Goal: Transaction & Acquisition: Purchase product/service

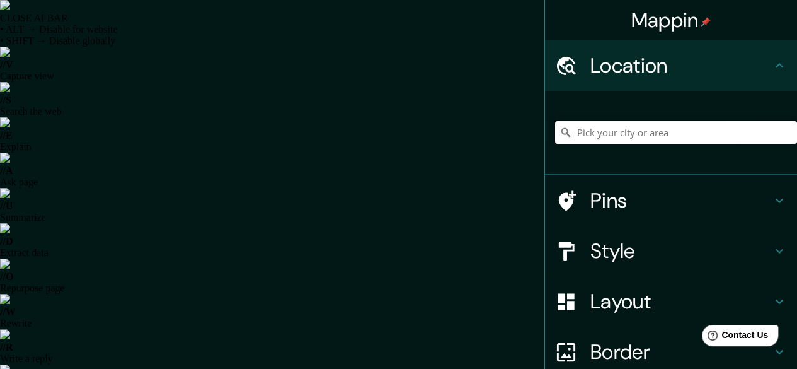
click at [672, 132] on input "Pick your city or area" at bounding box center [676, 132] width 242 height 23
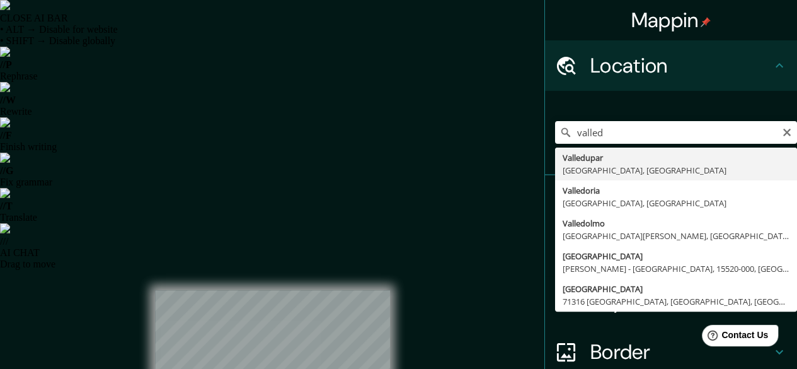
type input "Valledupar, [GEOGRAPHIC_DATA], [GEOGRAPHIC_DATA]"
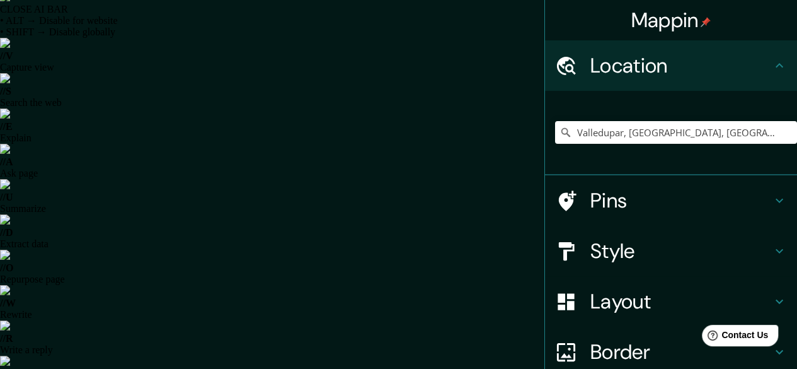
scroll to position [16, 0]
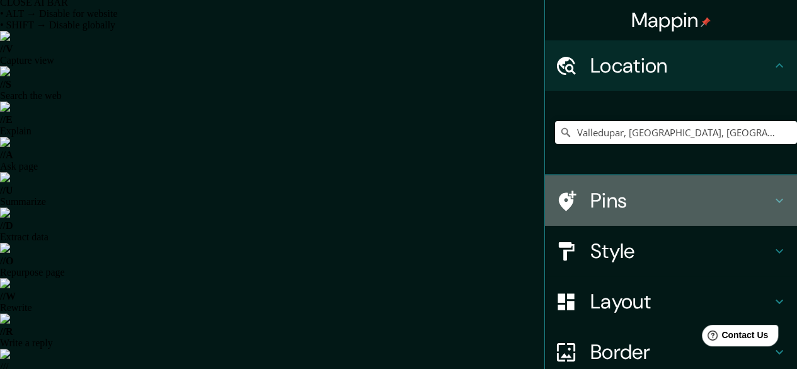
click at [637, 193] on h4 "Pins" at bounding box center [680, 200] width 181 height 25
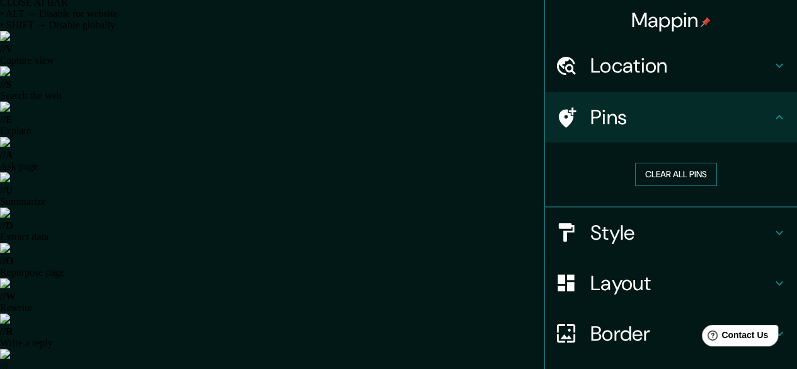
click at [668, 173] on button "Clear all pins" at bounding box center [676, 174] width 82 height 23
click at [662, 166] on button "Clear all pins" at bounding box center [676, 174] width 82 height 23
click at [772, 72] on icon at bounding box center [779, 65] width 15 height 15
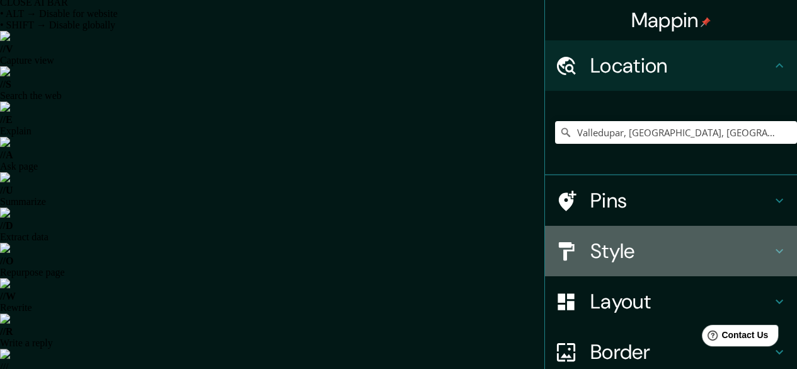
click at [614, 253] on h4 "Style" at bounding box center [680, 250] width 181 height 25
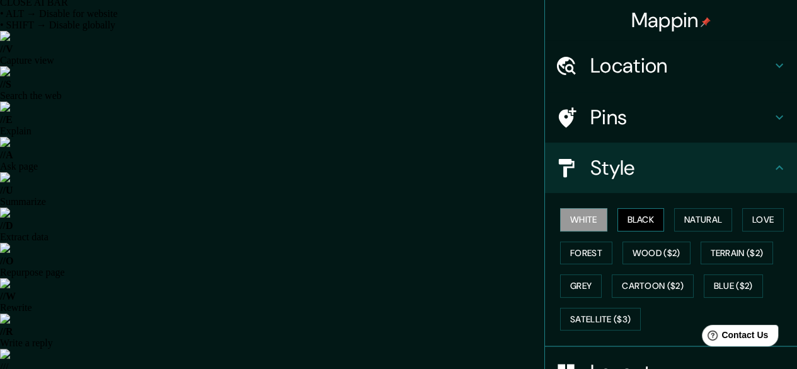
click at [640, 215] on button "Black" at bounding box center [640, 219] width 47 height 23
click at [682, 217] on button "Natural" at bounding box center [703, 219] width 58 height 23
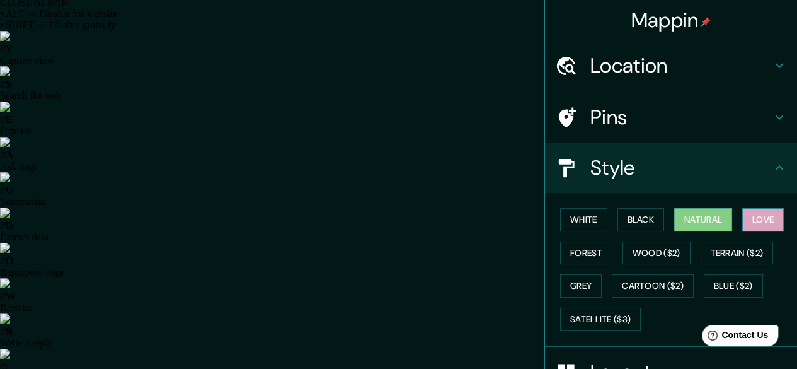
click at [765, 216] on button "Love" at bounding box center [763, 219] width 42 height 23
click at [586, 255] on button "Forest" at bounding box center [586, 252] width 52 height 23
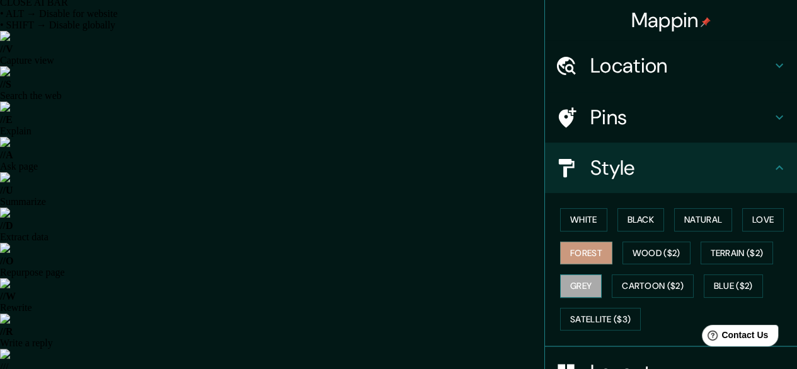
click at [576, 289] on button "Grey" at bounding box center [581, 285] width 42 height 23
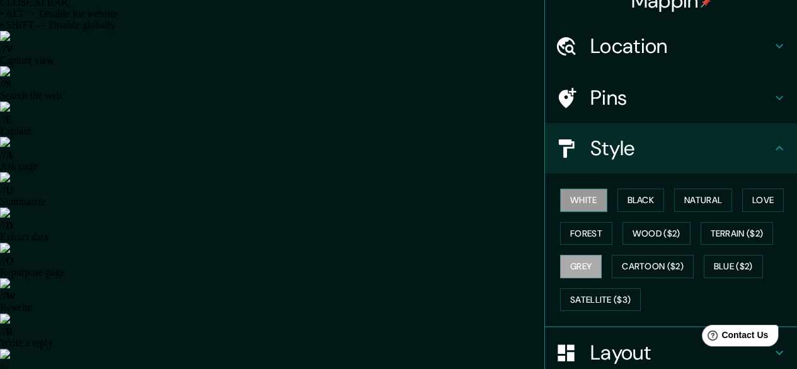
scroll to position [0, 0]
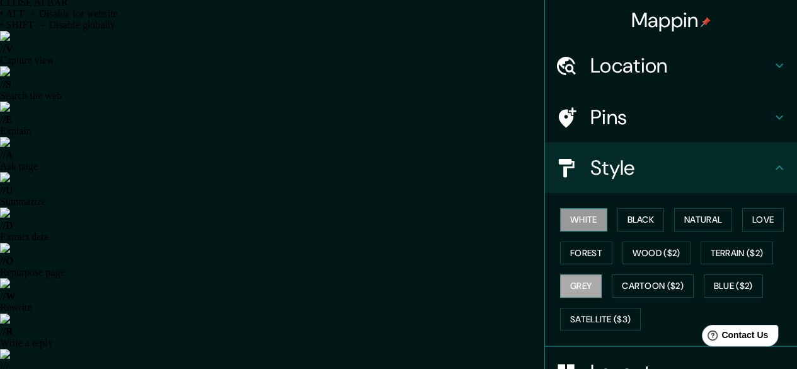
click at [581, 224] on button "White" at bounding box center [583, 219] width 47 height 23
click at [622, 211] on button "Black" at bounding box center [640, 219] width 47 height 23
click at [583, 218] on button "White" at bounding box center [583, 219] width 47 height 23
click at [695, 219] on button "Natural" at bounding box center [703, 219] width 58 height 23
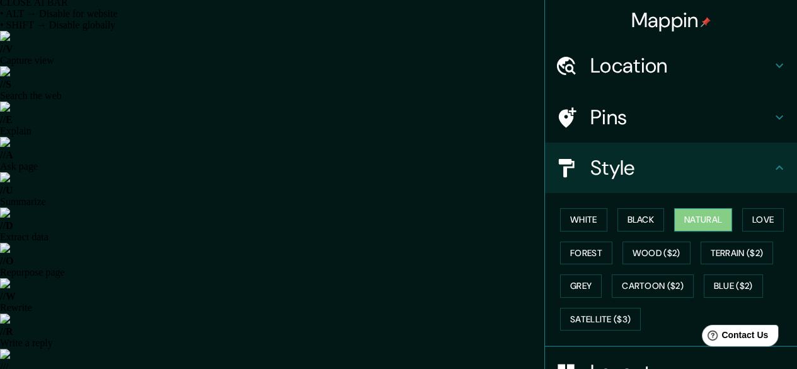
scroll to position [126, 0]
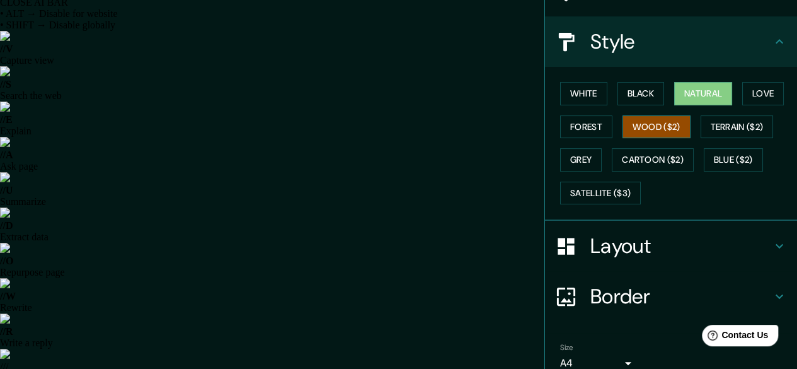
click at [653, 128] on button "Wood ($2)" at bounding box center [656, 126] width 68 height 23
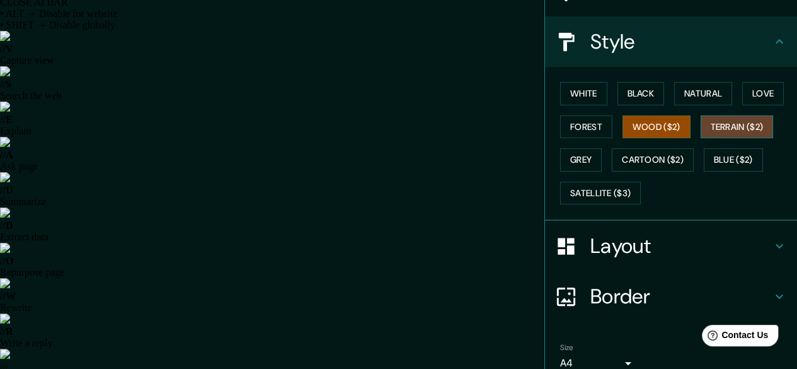
click at [732, 128] on button "Terrain ($2)" at bounding box center [736, 126] width 73 height 23
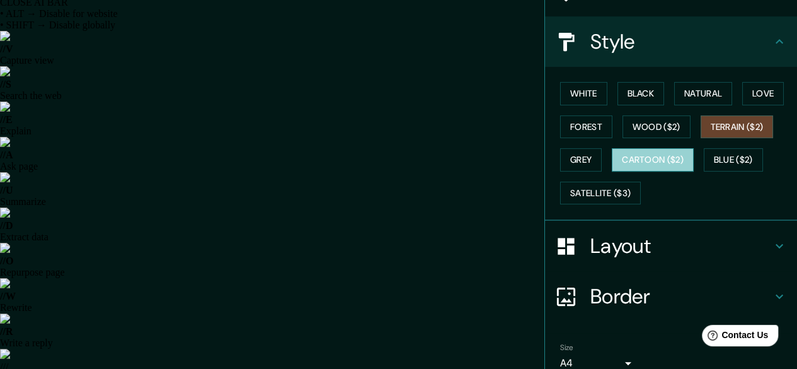
click at [640, 164] on button "Cartoon ($2)" at bounding box center [653, 159] width 82 height 23
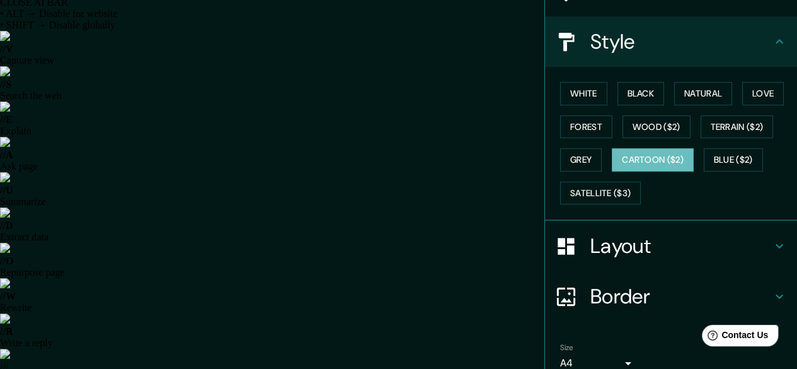
click at [595, 93] on button "White" at bounding box center [583, 93] width 47 height 23
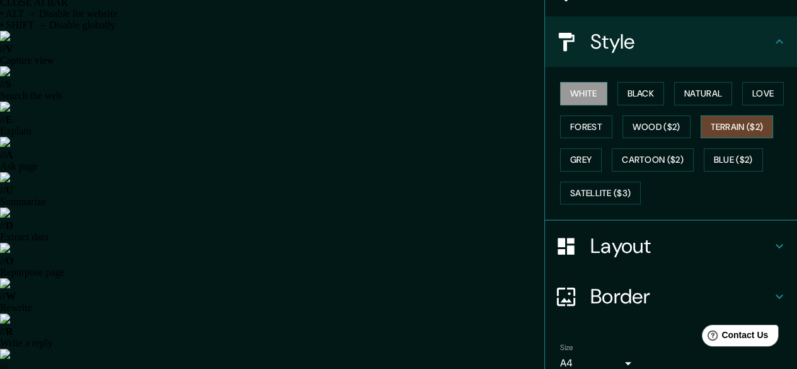
click at [720, 123] on button "Terrain ($2)" at bounding box center [736, 126] width 73 height 23
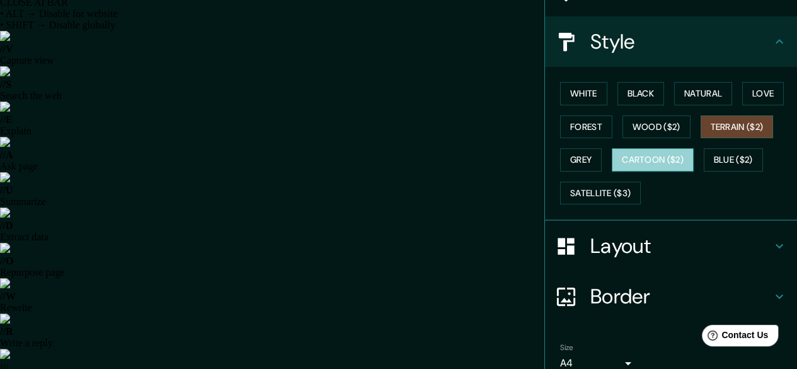
click at [674, 158] on button "Cartoon ($2)" at bounding box center [653, 159] width 82 height 23
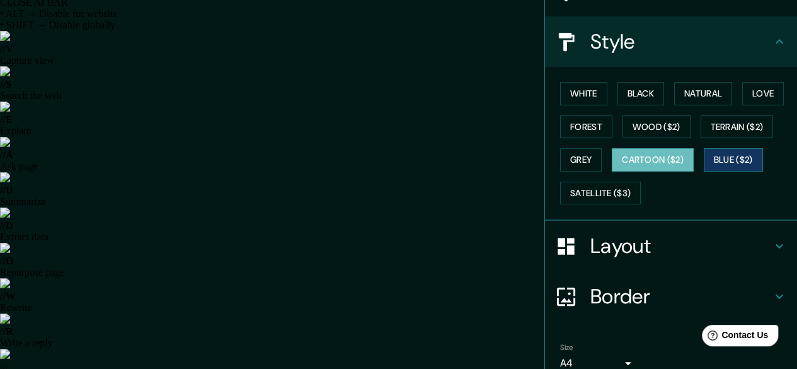
click at [731, 161] on button "Blue ($2)" at bounding box center [733, 159] width 59 height 23
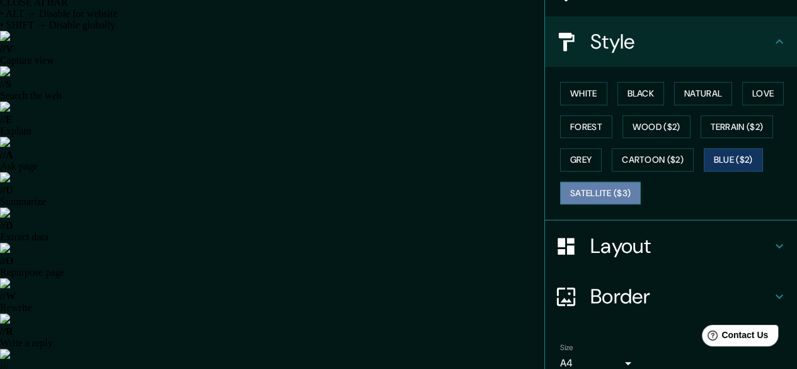
click at [595, 199] on button "Satellite ($3)" at bounding box center [600, 192] width 81 height 23
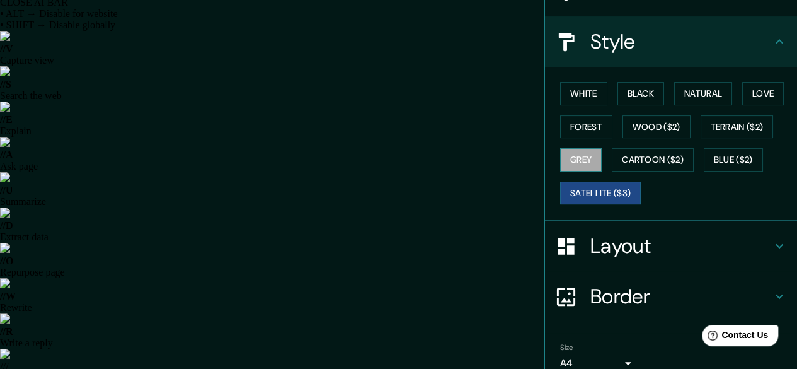
click at [569, 162] on button "Grey" at bounding box center [581, 159] width 42 height 23
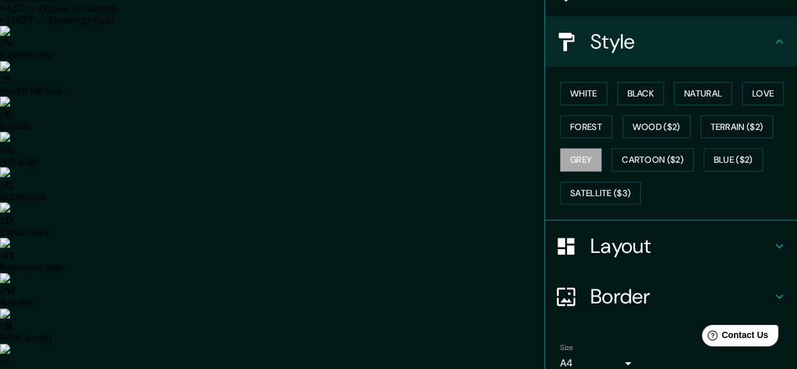
scroll to position [23, 0]
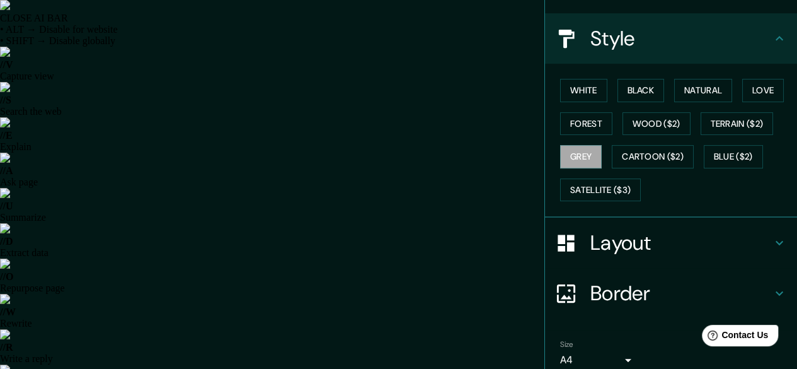
scroll to position [0, 0]
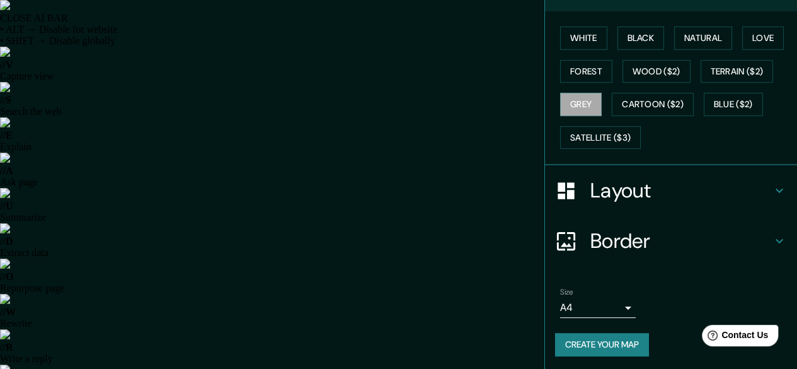
click at [591, 239] on h4 "Border" at bounding box center [680, 240] width 181 height 25
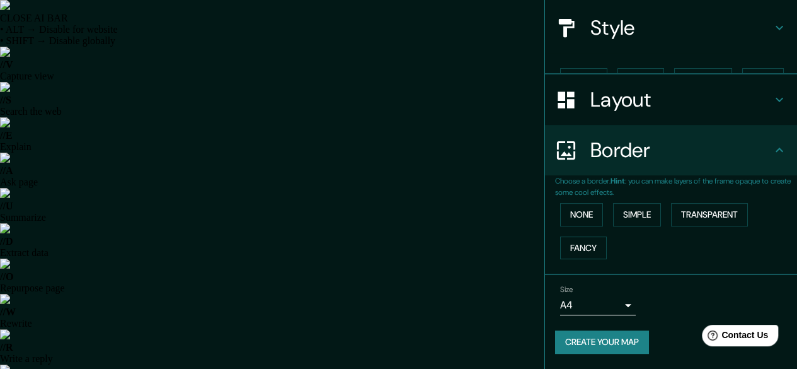
scroll to position [117, 0]
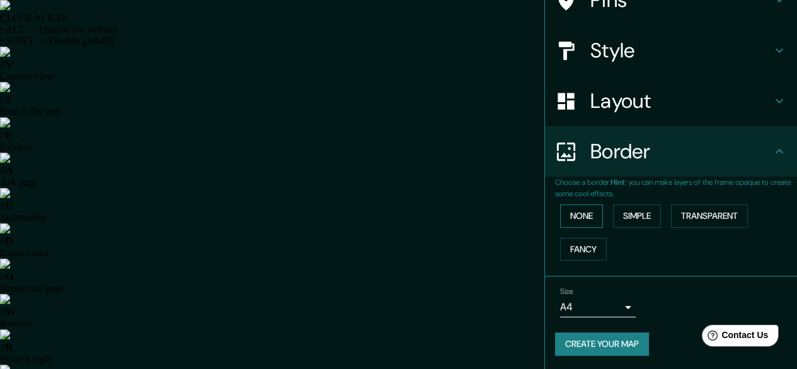
click at [582, 214] on button "None" at bounding box center [581, 215] width 43 height 23
click at [624, 220] on button "Simple" at bounding box center [637, 215] width 48 height 23
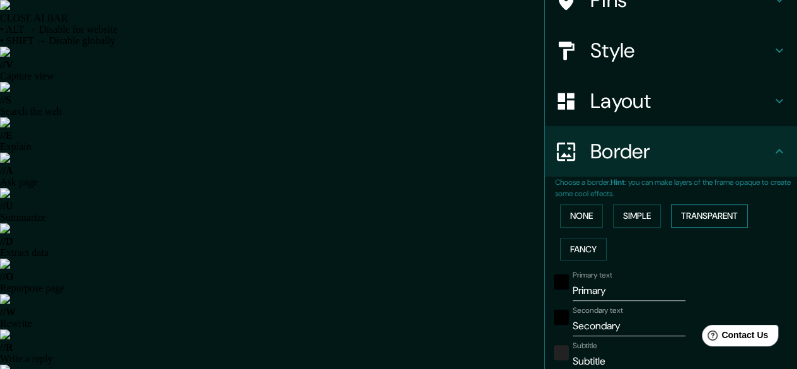
drag, startPoint x: 690, startPoint y: 210, endPoint x: 683, endPoint y: 219, distance: 11.6
click at [693, 209] on button "Transparent" at bounding box center [709, 215] width 77 height 23
drag, startPoint x: 586, startPoint y: 254, endPoint x: 580, endPoint y: 255, distance: 6.4
click at [580, 255] on button "Fancy" at bounding box center [583, 248] width 47 height 23
click at [573, 224] on div "None Simple Transparent Fancy" at bounding box center [676, 232] width 242 height 66
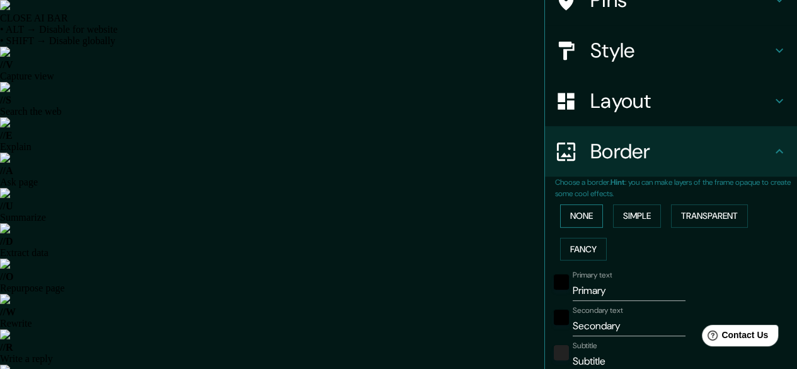
click at [575, 215] on button "None" at bounding box center [581, 215] width 43 height 23
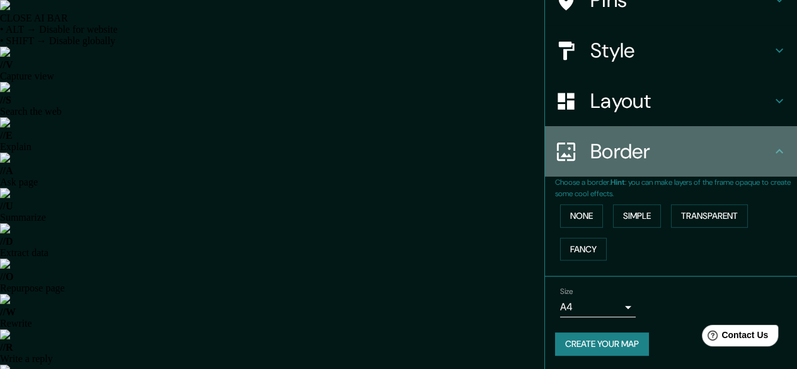
click at [717, 133] on div "Border" at bounding box center [671, 151] width 252 height 50
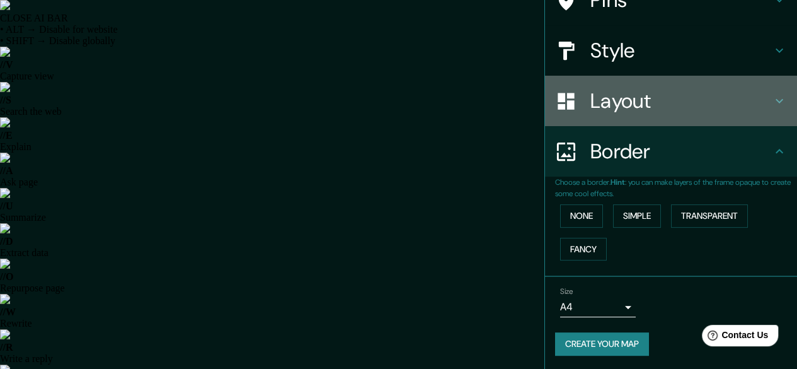
drag, startPoint x: 745, startPoint y: 90, endPoint x: 728, endPoint y: 120, distance: 33.8
click at [746, 90] on h4 "Layout" at bounding box center [680, 100] width 181 height 25
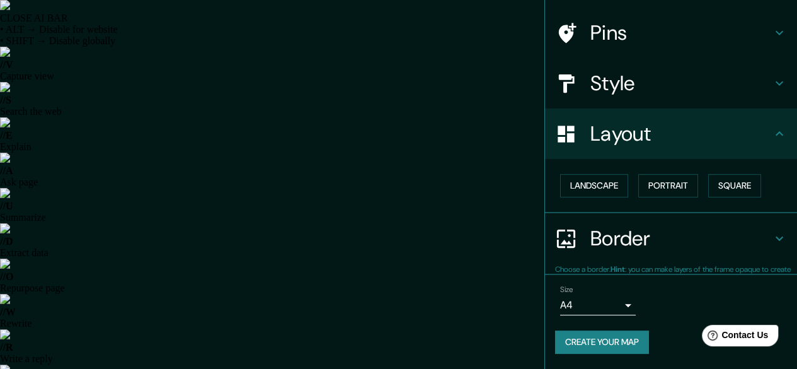
scroll to position [83, 0]
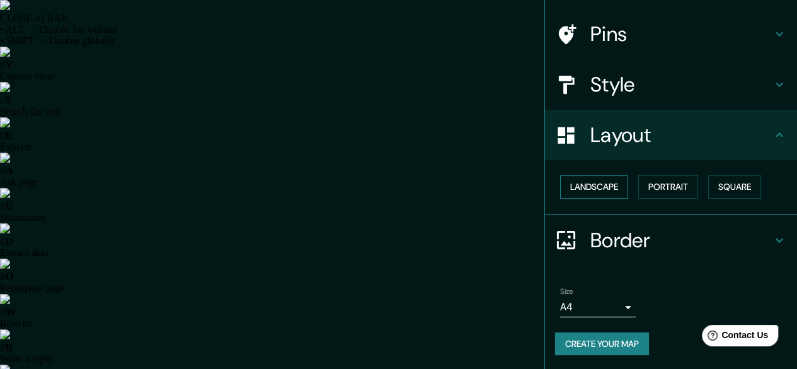
click at [606, 184] on button "Landscape" at bounding box center [594, 186] width 68 height 23
click at [651, 184] on button "Portrait" at bounding box center [668, 186] width 60 height 23
click at [729, 186] on button "Square" at bounding box center [734, 186] width 53 height 23
click at [586, 181] on button "Landscape" at bounding box center [594, 186] width 68 height 23
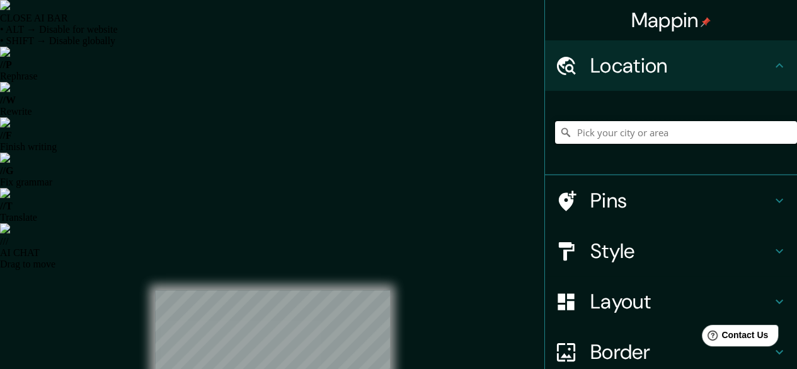
click at [698, 125] on input "Pick your city or area" at bounding box center [676, 132] width 242 height 23
click at [718, 134] on input "Valledupar, [GEOGRAPHIC_DATA], [GEOGRAPHIC_DATA]" at bounding box center [676, 132] width 242 height 23
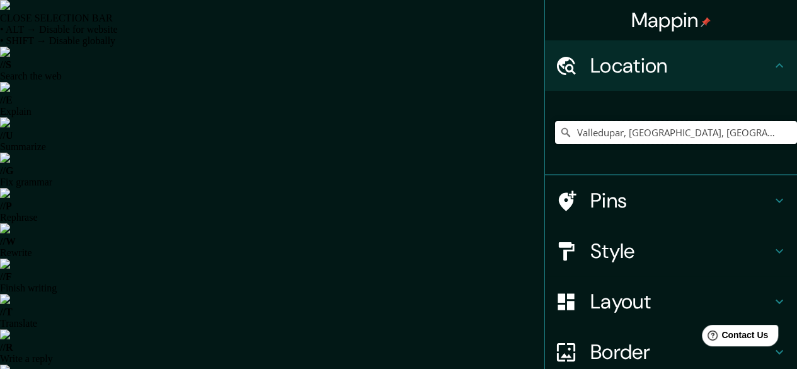
drag, startPoint x: 707, startPoint y: 134, endPoint x: 614, endPoint y: 140, distance: 93.4
click at [614, 140] on input "Valledupar, [GEOGRAPHIC_DATA], [GEOGRAPHIC_DATA]" at bounding box center [676, 132] width 242 height 23
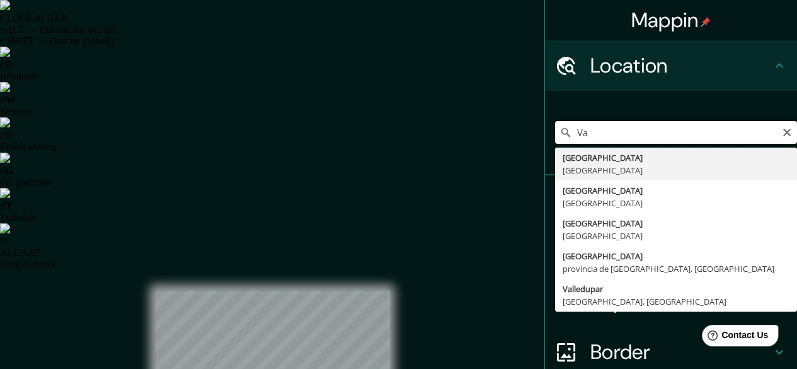
type input "V"
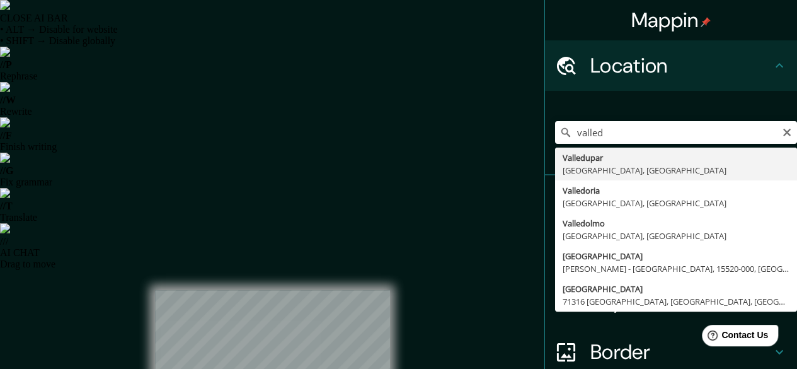
drag, startPoint x: 612, startPoint y: 149, endPoint x: 606, endPoint y: 150, distance: 6.4
type input "Valledupar, [GEOGRAPHIC_DATA], [GEOGRAPHIC_DATA]"
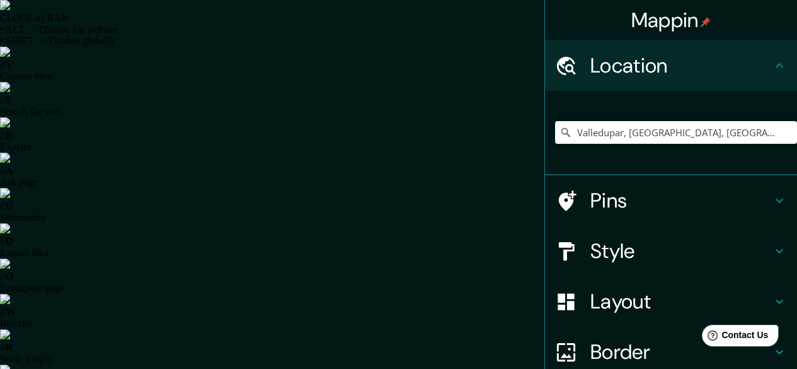
click at [681, 203] on h4 "Pins" at bounding box center [680, 200] width 181 height 25
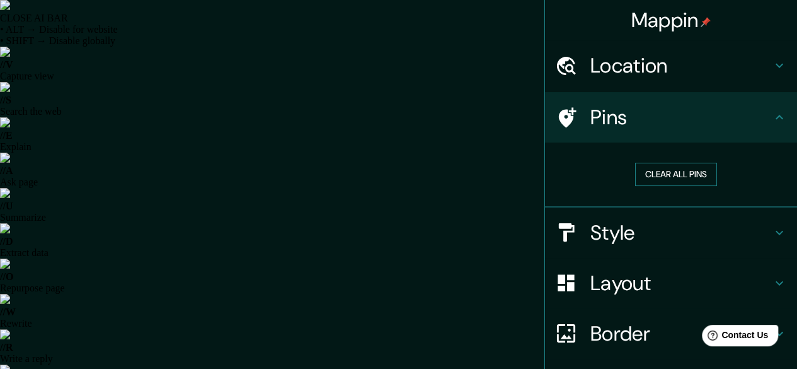
click at [663, 174] on button "Clear all pins" at bounding box center [676, 174] width 82 height 23
click at [597, 238] on h4 "Style" at bounding box center [680, 232] width 181 height 25
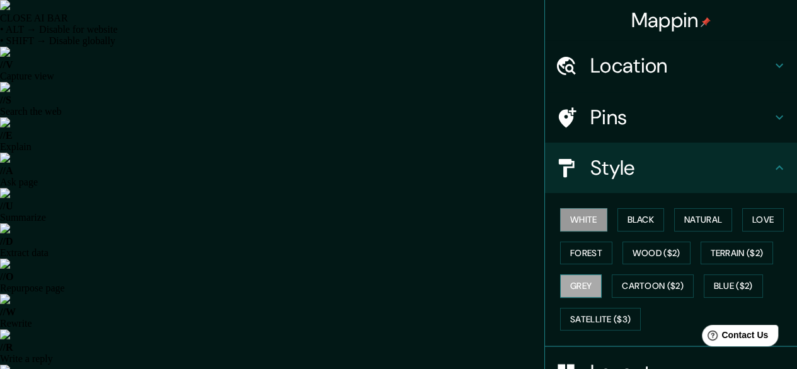
click at [576, 276] on button "Grey" at bounding box center [581, 285] width 42 height 23
click at [631, 237] on div "White Black Natural Love Forest Wood ($2) Terrain ($2) Grey Cartoon ($2) Blue (…" at bounding box center [676, 269] width 242 height 132
click at [631, 240] on div "White Black Natural Love Forest Wood ($2) Terrain ($2) Grey Cartoon ($2) Blue (…" at bounding box center [676, 269] width 242 height 132
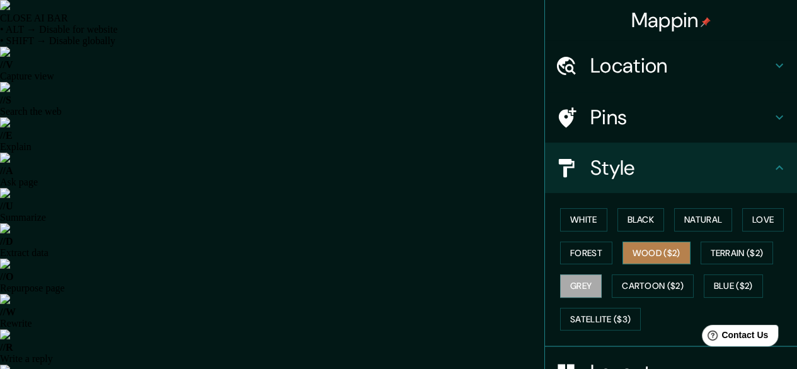
click at [643, 246] on button "Wood ($2)" at bounding box center [656, 252] width 68 height 23
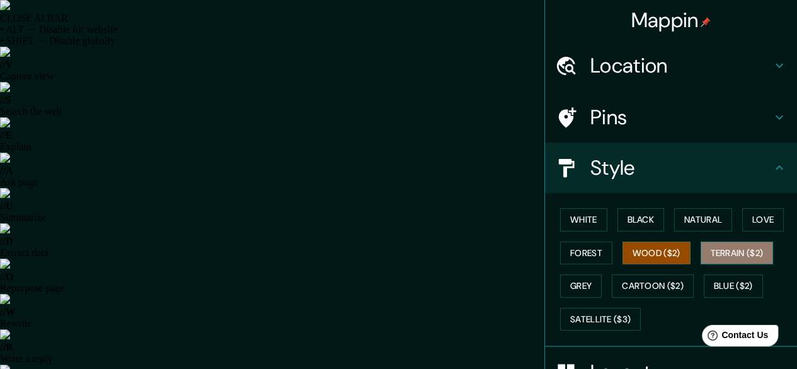
click at [751, 249] on button "Terrain ($2)" at bounding box center [736, 252] width 73 height 23
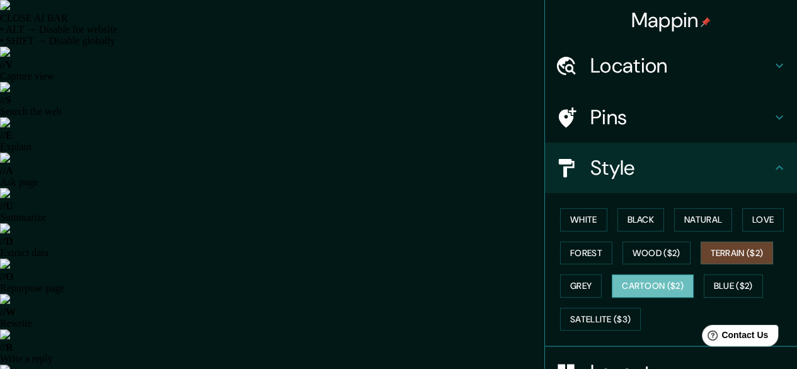
click at [648, 284] on button "Cartoon ($2)" at bounding box center [653, 285] width 82 height 23
